Goal: Task Accomplishment & Management: Use online tool/utility

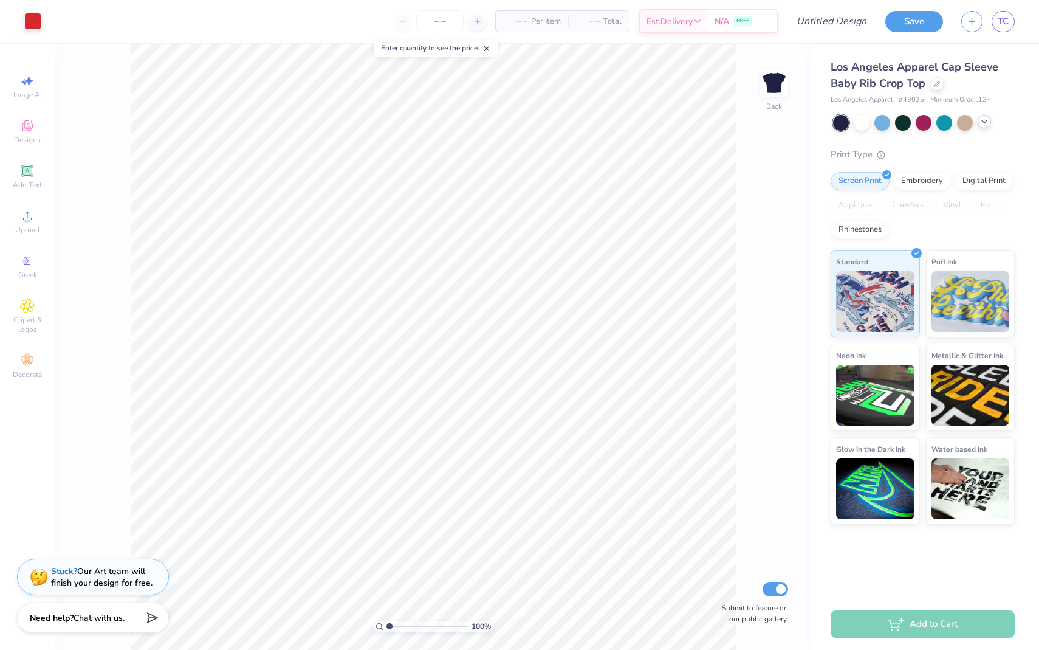
click at [990, 123] on div at bounding box center [984, 121] width 13 height 13
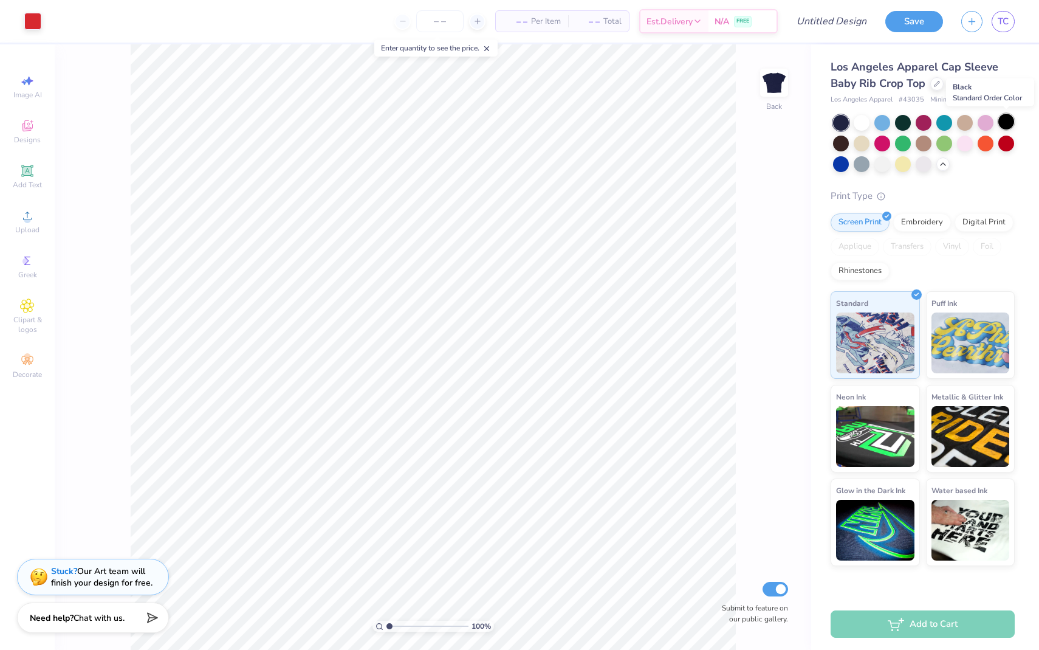
click at [1010, 123] on div at bounding box center [1007, 122] width 16 height 16
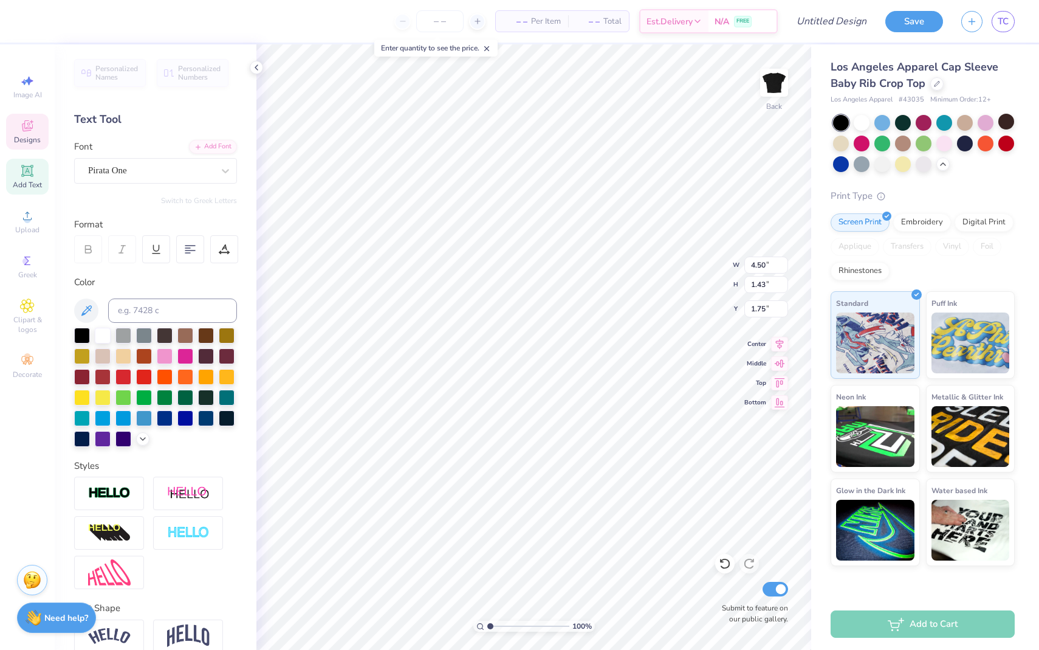
scroll to position [10, 1]
type textarea "s"
type textarea "SIG KAP"
type textarea "B"
type textarea "recruitment"
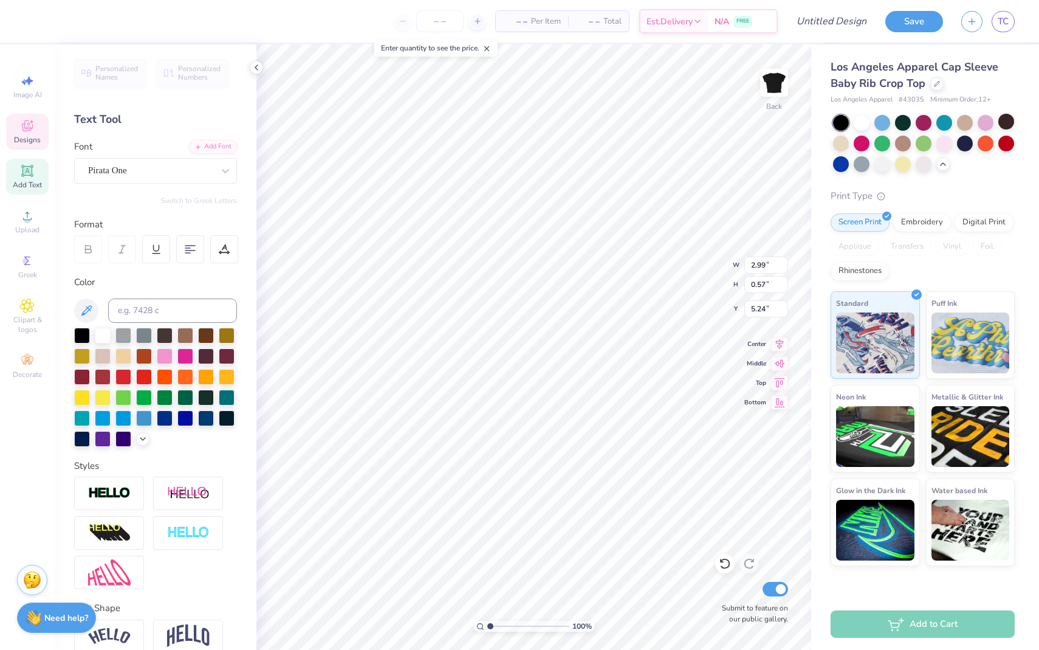
scroll to position [10, 4]
type textarea "RECRUITMENT"
type input "5.59"
type input "3.84"
type input "2.50"
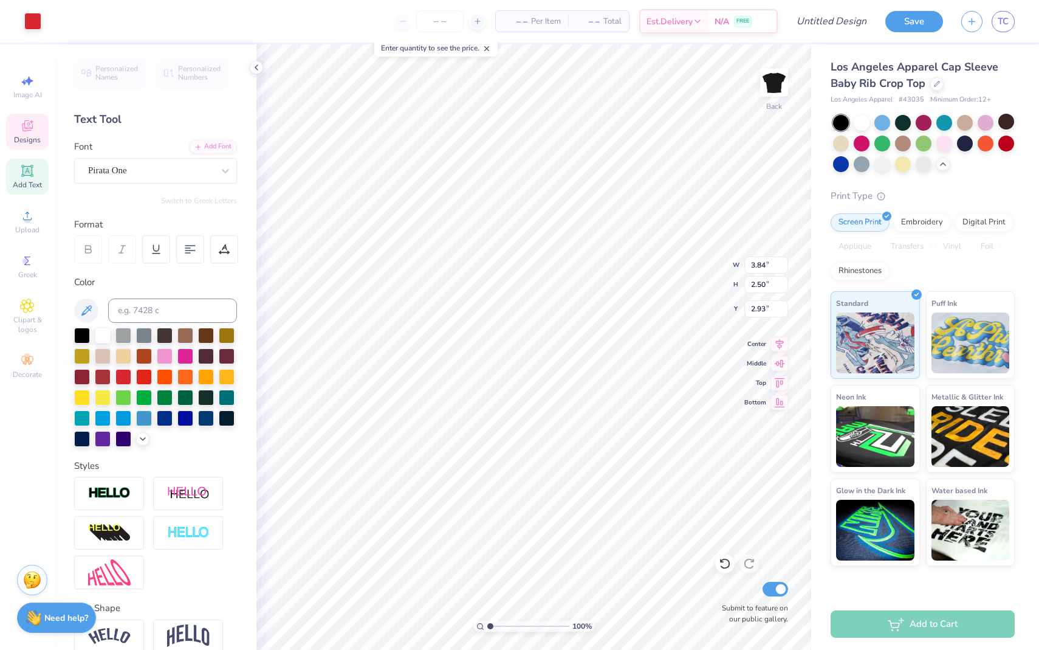
type input "3.00"
type input "4.38"
type input "1.43"
type input "1.82"
type input "3.32"
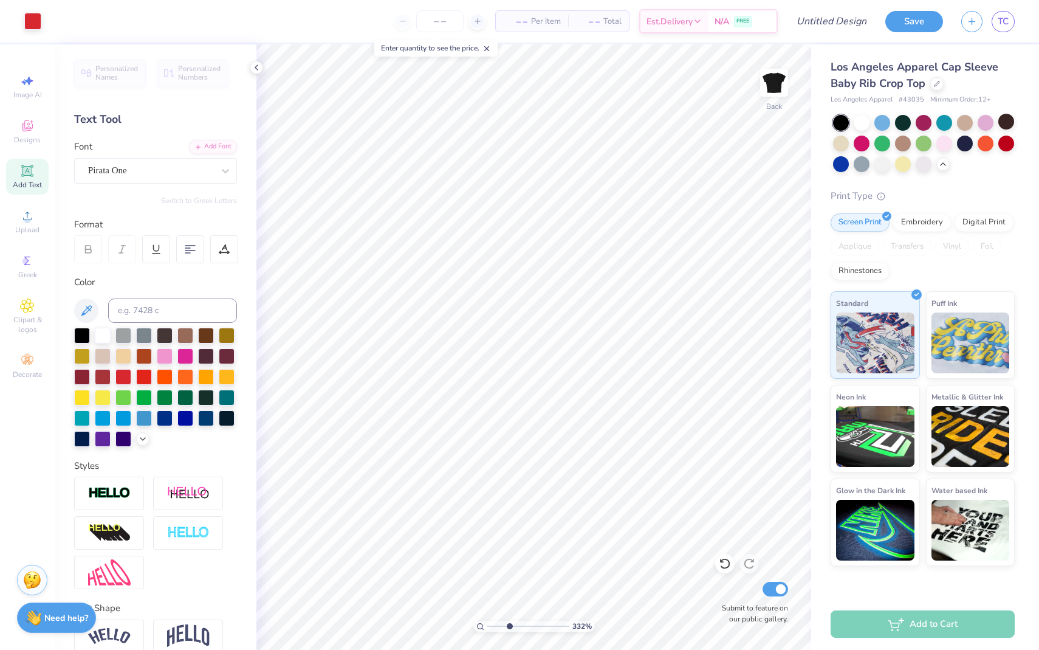
click at [509, 624] on input "range" at bounding box center [528, 626] width 82 height 11
type input "1.52"
type input "1.15"
click at [491, 624] on input "range" at bounding box center [528, 626] width 82 height 11
type input "2.24"
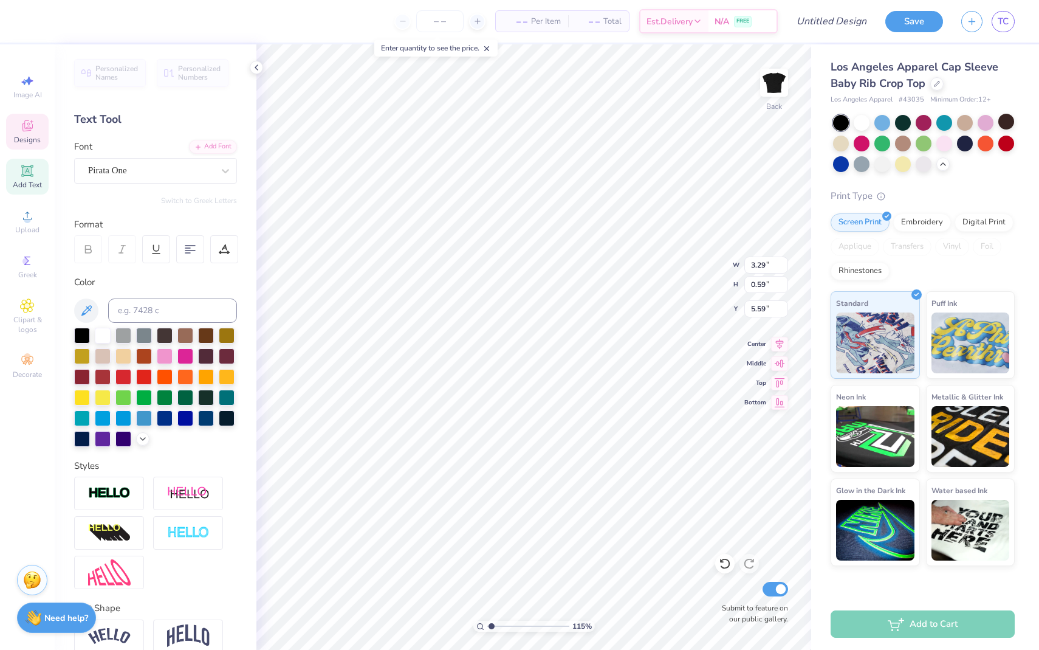
type input "0.40"
type input "5.78"
type input "5.68"
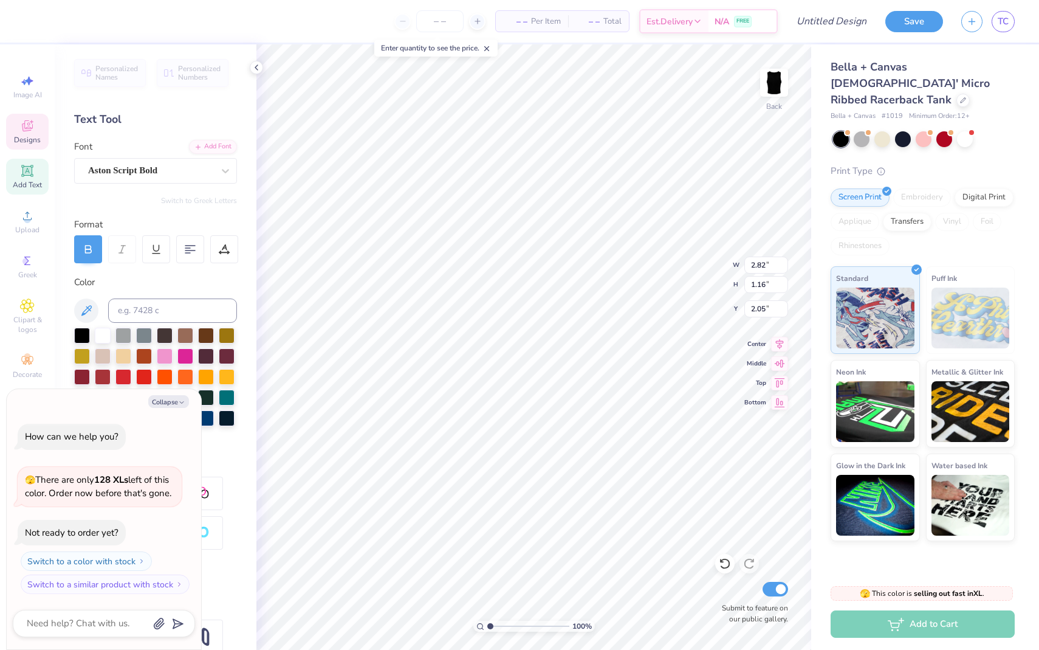
scroll to position [10, 1]
type textarea "x"
type input "4.72"
type textarea "x"
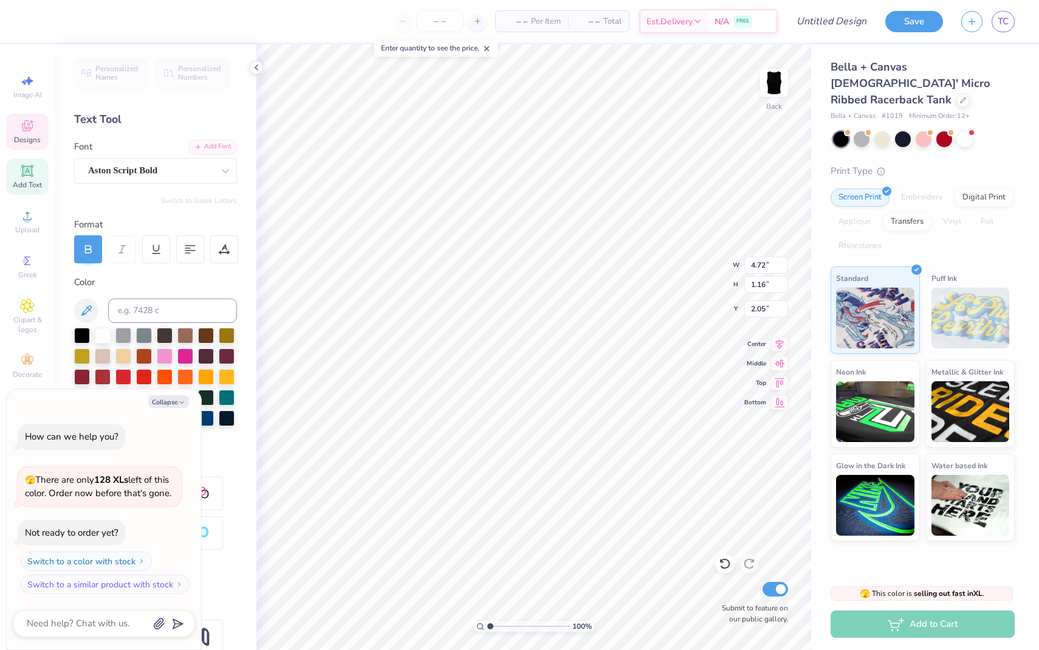
type textarea "S"
type textarea "x"
type textarea "Si"
type textarea "x"
type textarea "Sig"
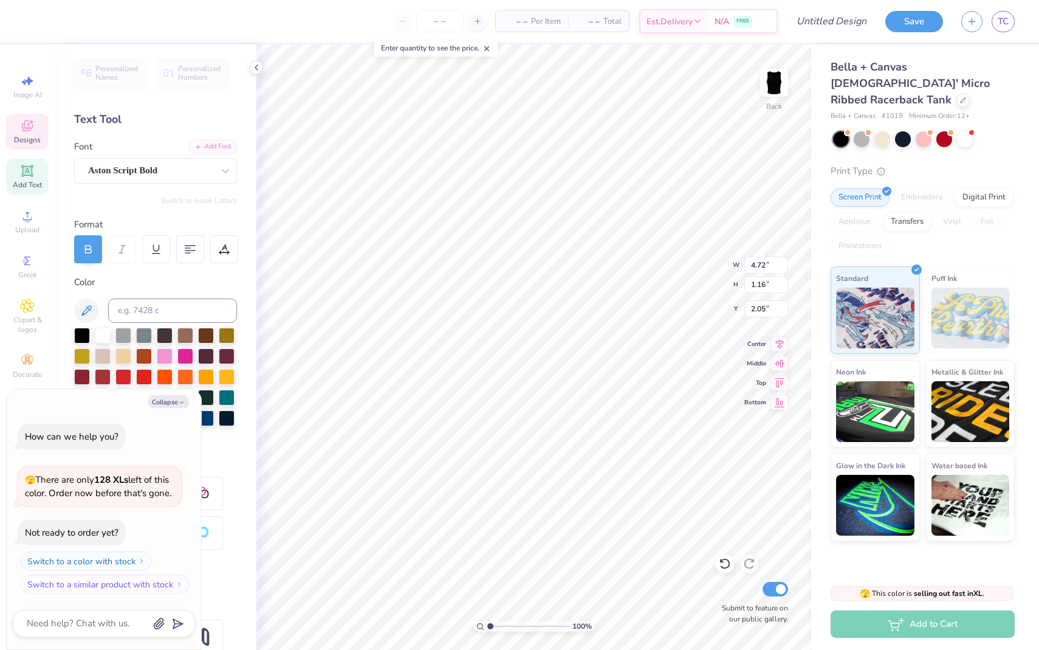
type textarea "x"
type textarea "Sigm"
type textarea "x"
type textarea "Sigma"
type textarea "x"
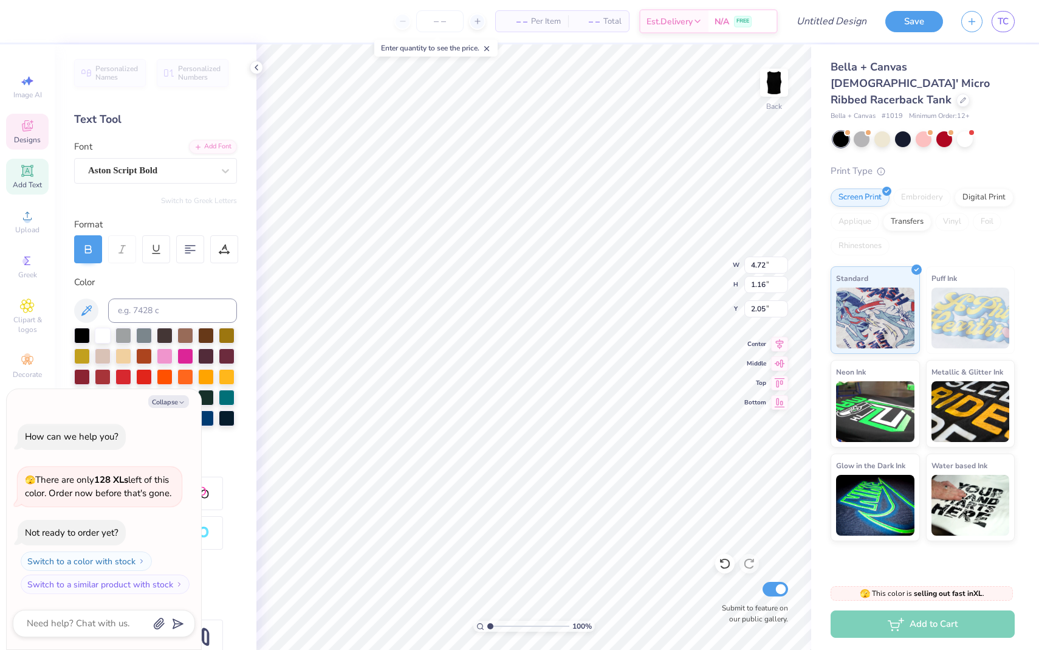
type textarea "Sigma"
type textarea "x"
type textarea "Sigma K"
type textarea "x"
type textarea "Sigma Ka"
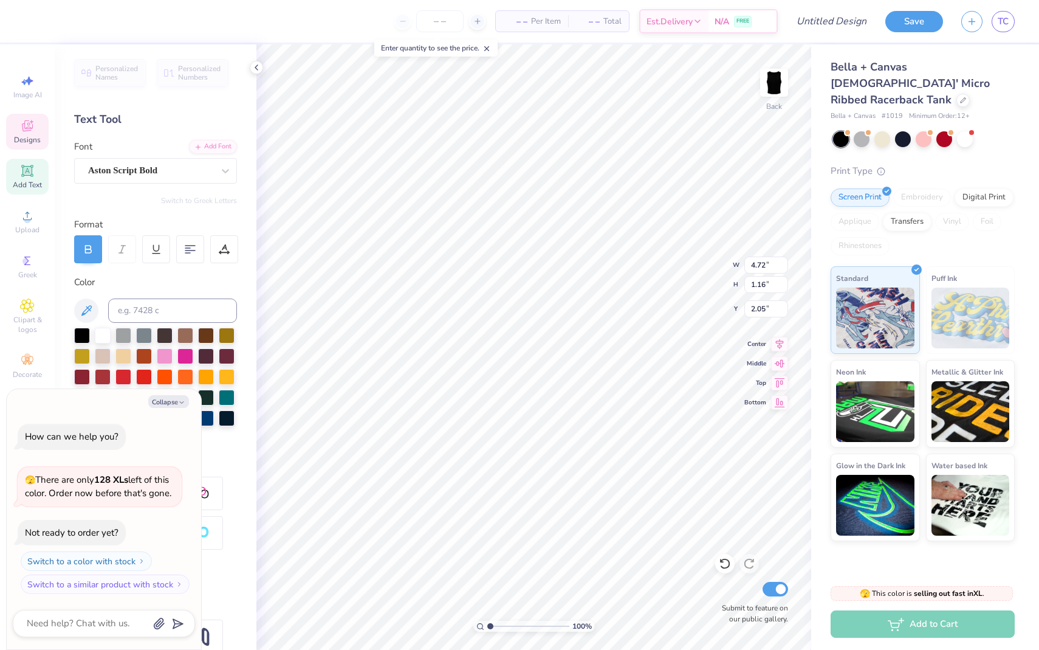
type textarea "x"
type textarea "Sigma Kap"
type textarea "x"
type textarea "Sigma [PERSON_NAME]"
type textarea "x"
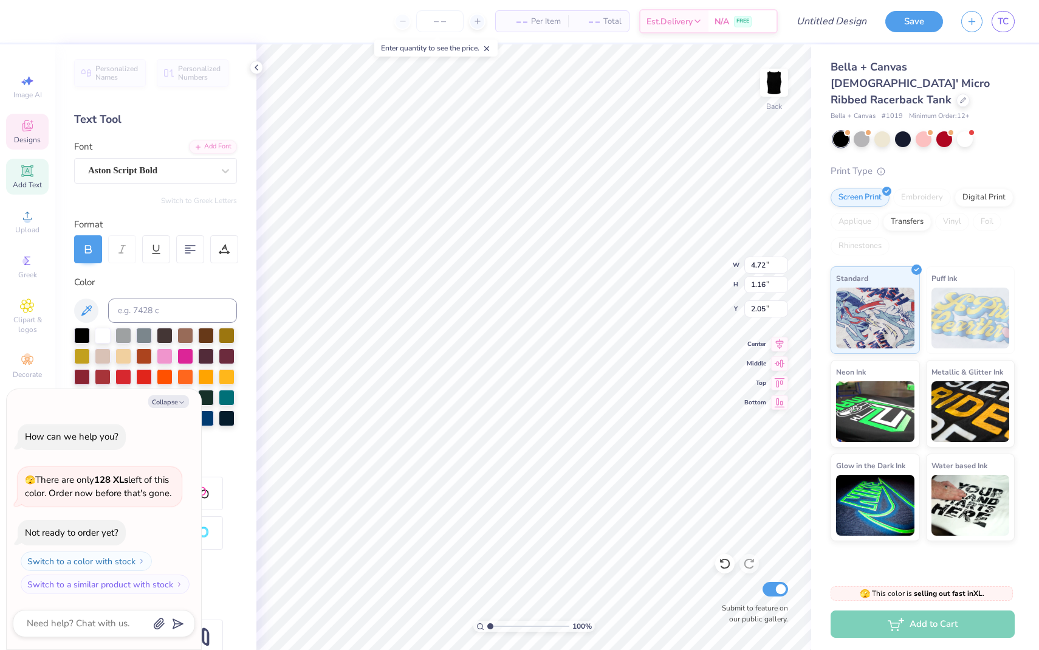
type textarea "Sigma Kappa"
click at [957, 92] on div at bounding box center [963, 98] width 13 height 13
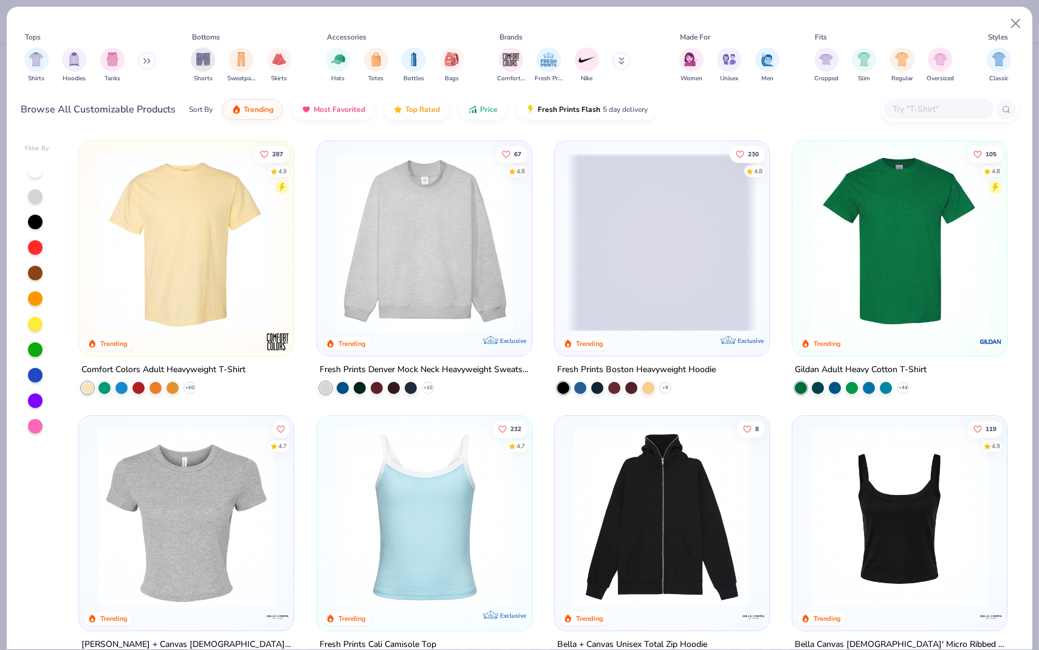
click at [161, 298] on img at bounding box center [186, 242] width 190 height 178
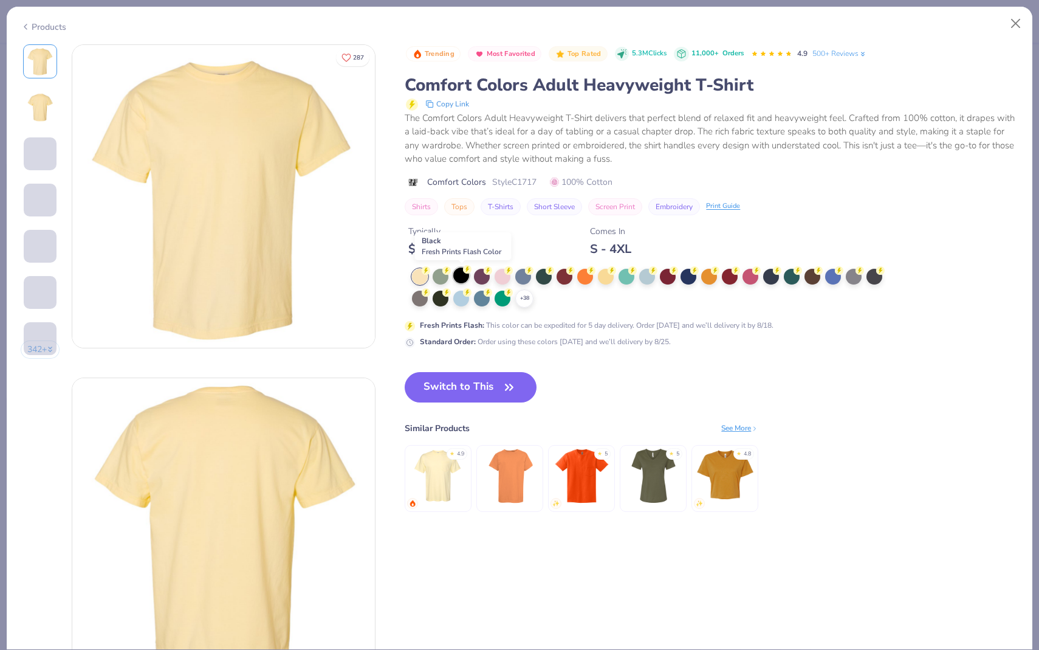
click at [464, 280] on div at bounding box center [461, 275] width 16 height 16
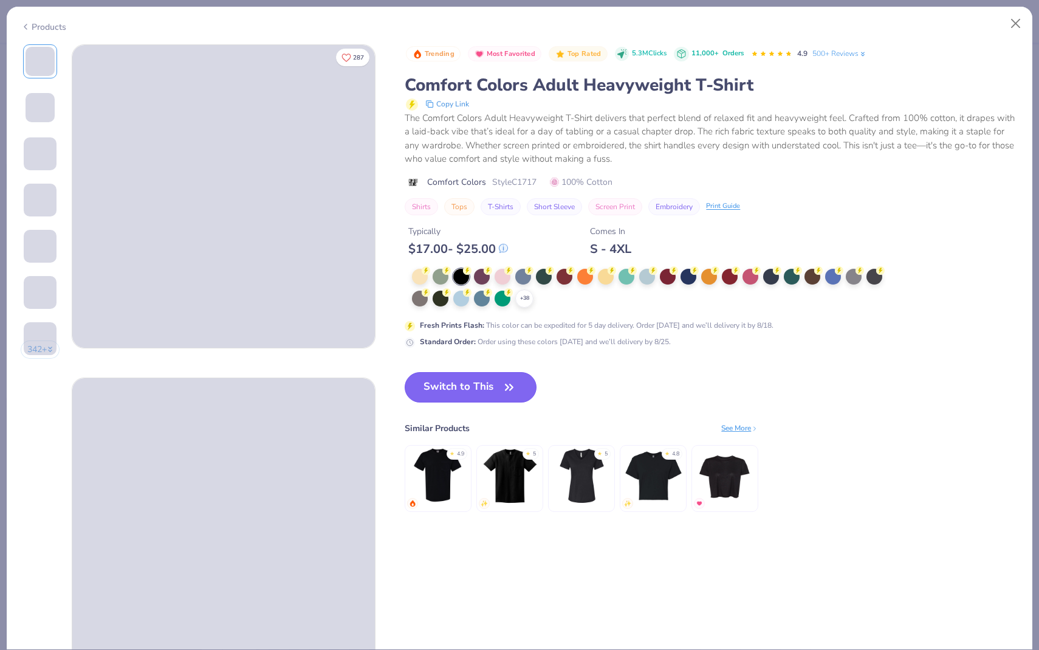
click at [509, 387] on icon "button" at bounding box center [509, 387] width 17 height 17
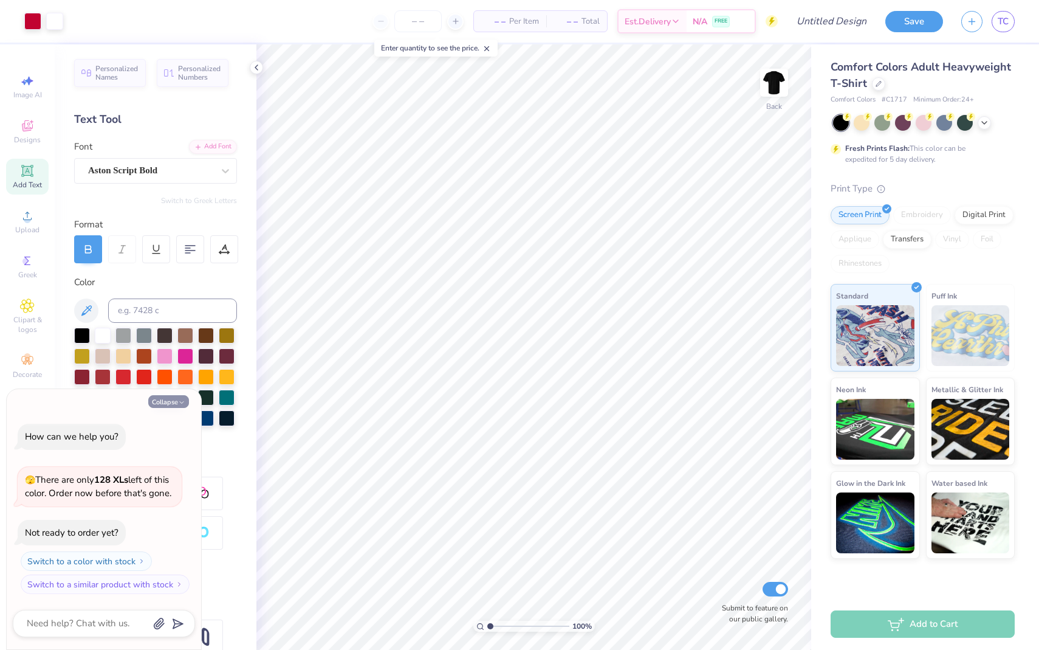
click at [179, 402] on icon "button" at bounding box center [181, 402] width 7 height 7
type textarea "x"
